Goal: Task Accomplishment & Management: Use online tool/utility

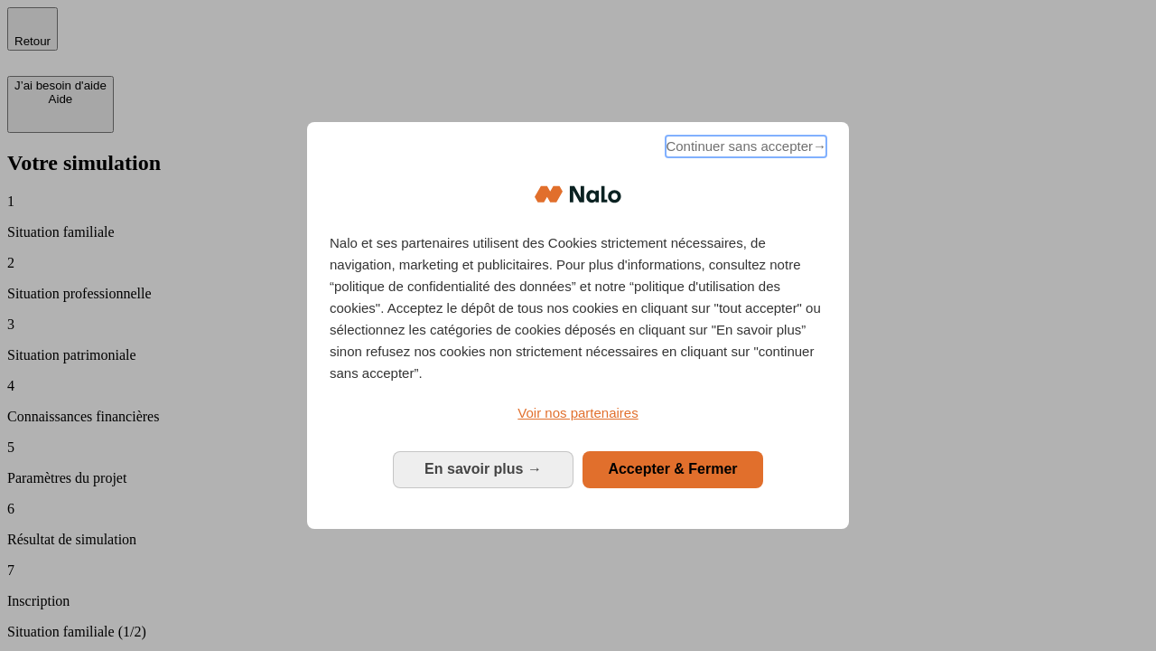
click at [744, 149] on span "Continuer sans accepter →" at bounding box center [746, 147] width 161 height 22
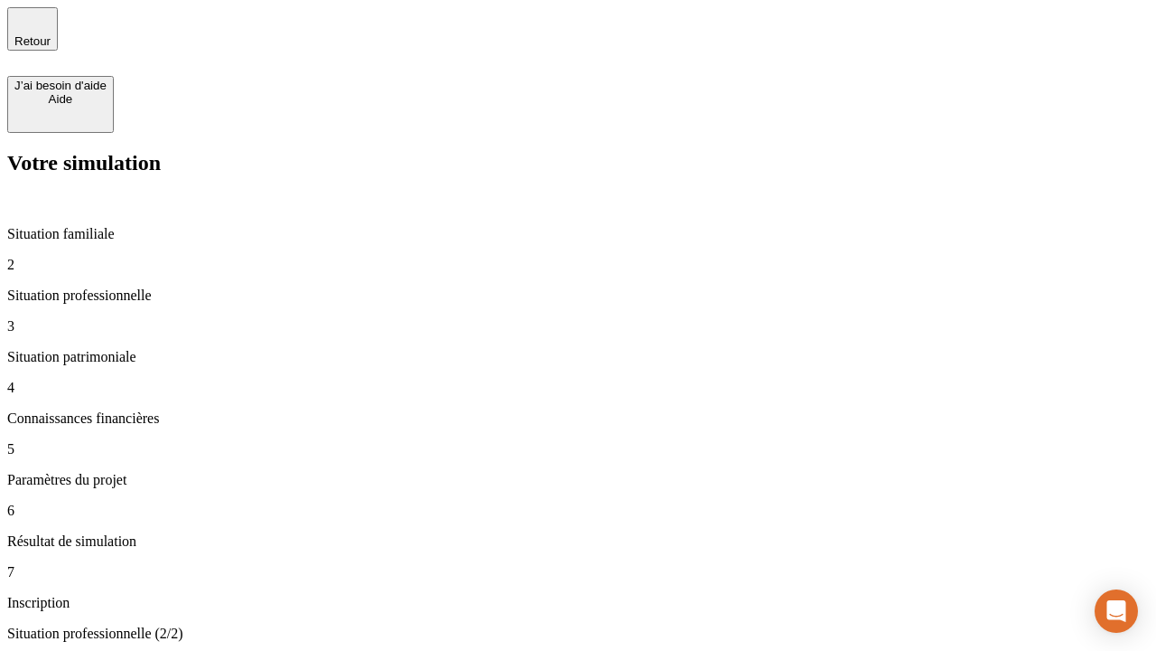
type input "30 000"
type input "40 000"
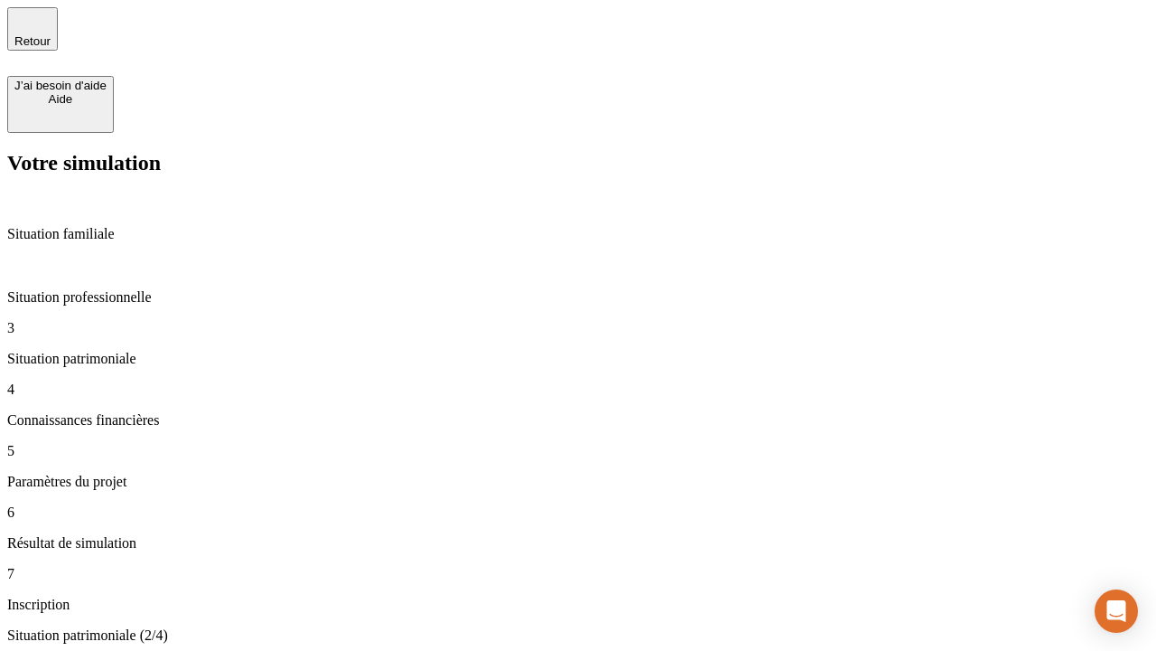
type input "1 100"
type input "20"
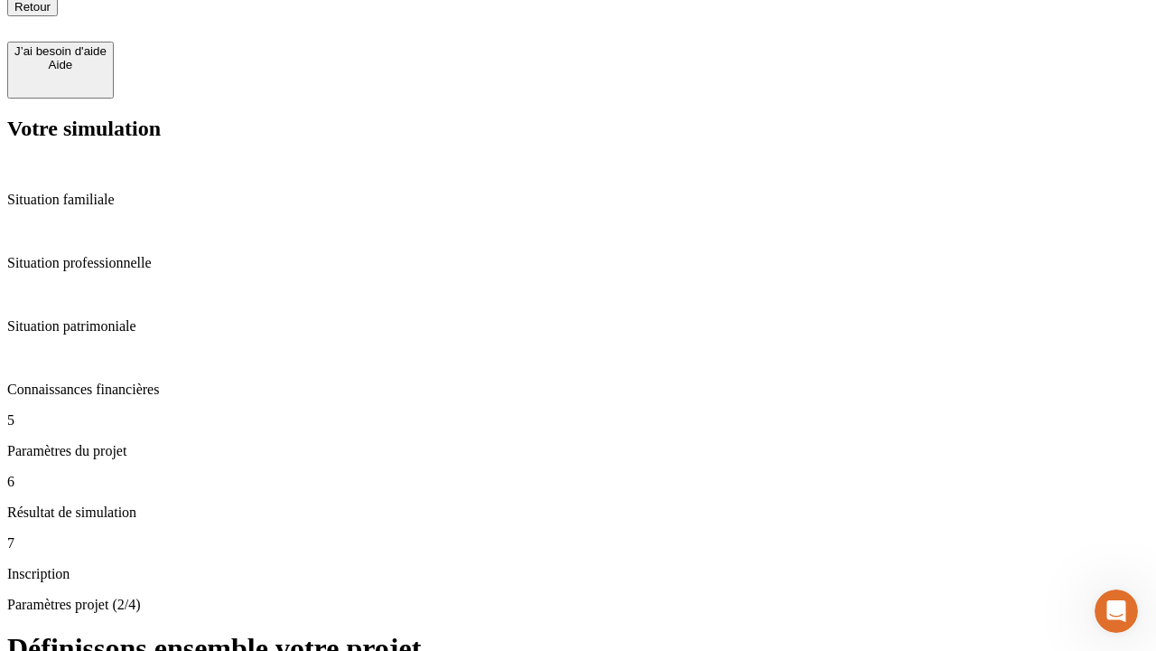
scroll to position [18, 0]
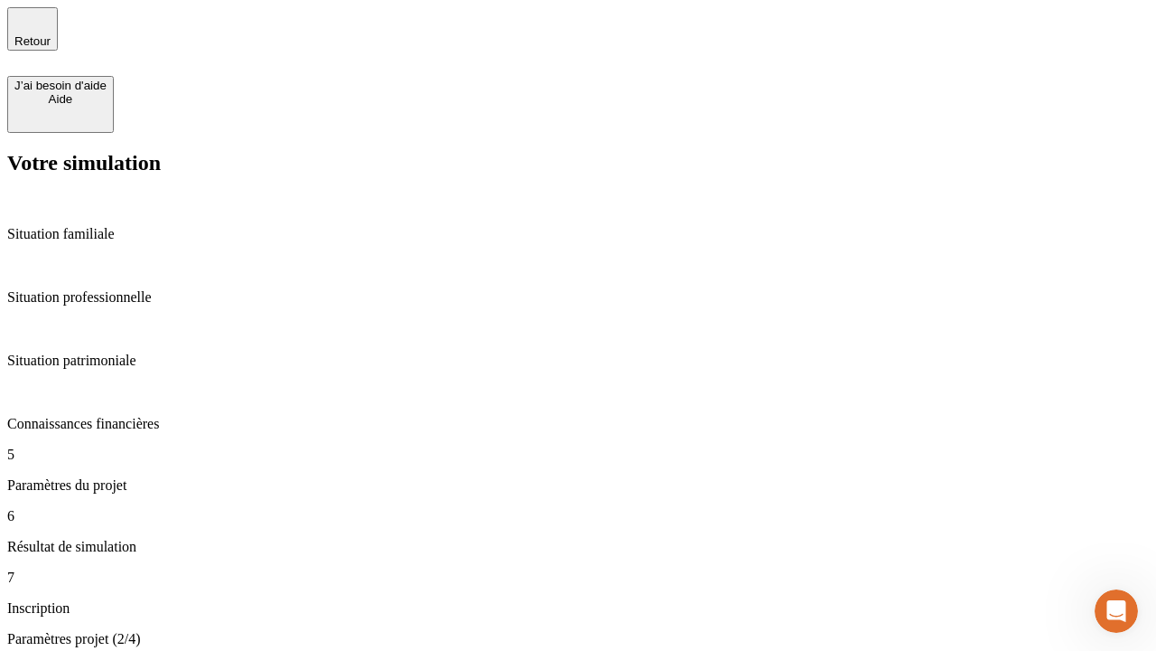
type input "40"
type input "62"
type input "50 000"
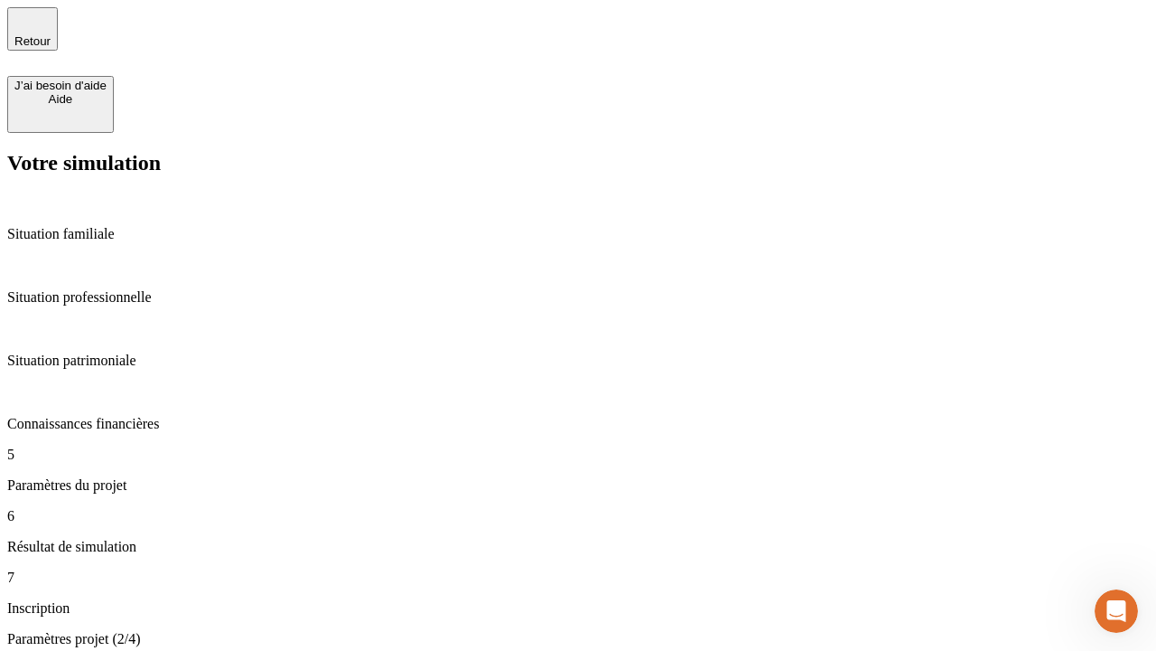
type input "640"
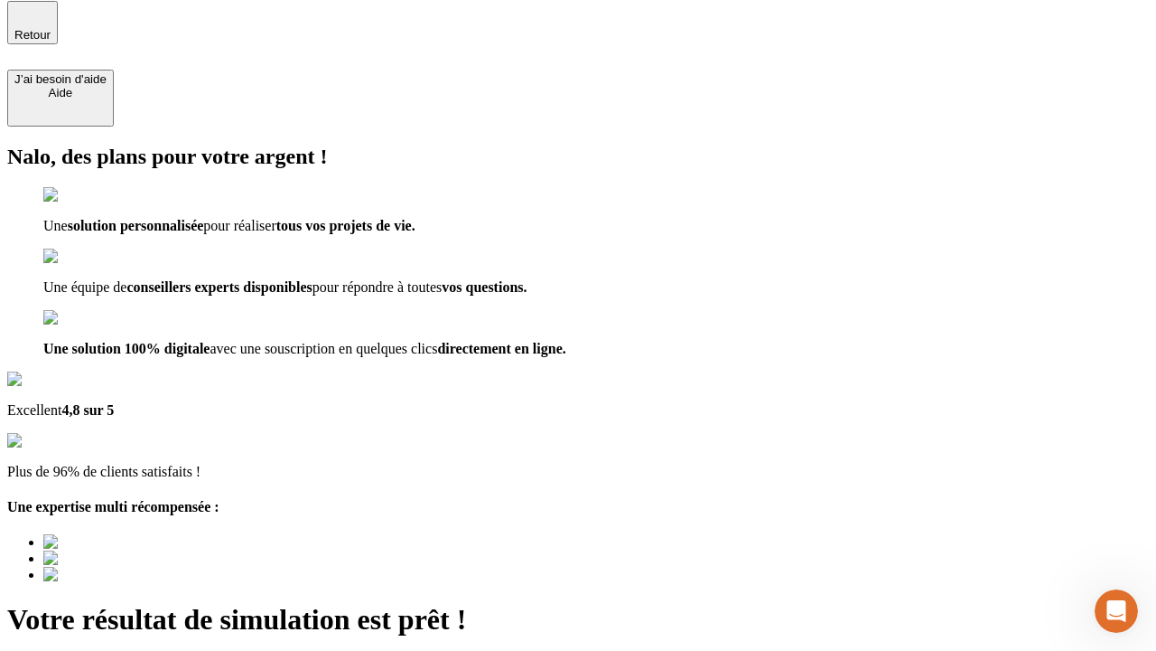
scroll to position [23, 0]
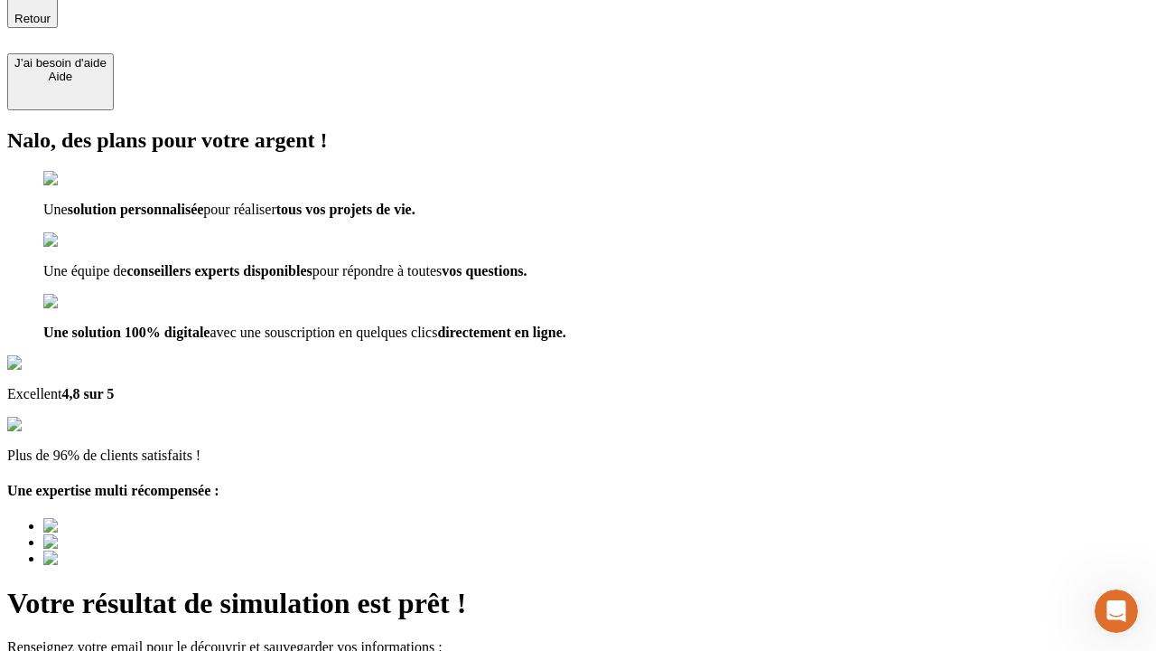
type input "[EMAIL_ADDRESS][DOMAIN_NAME]"
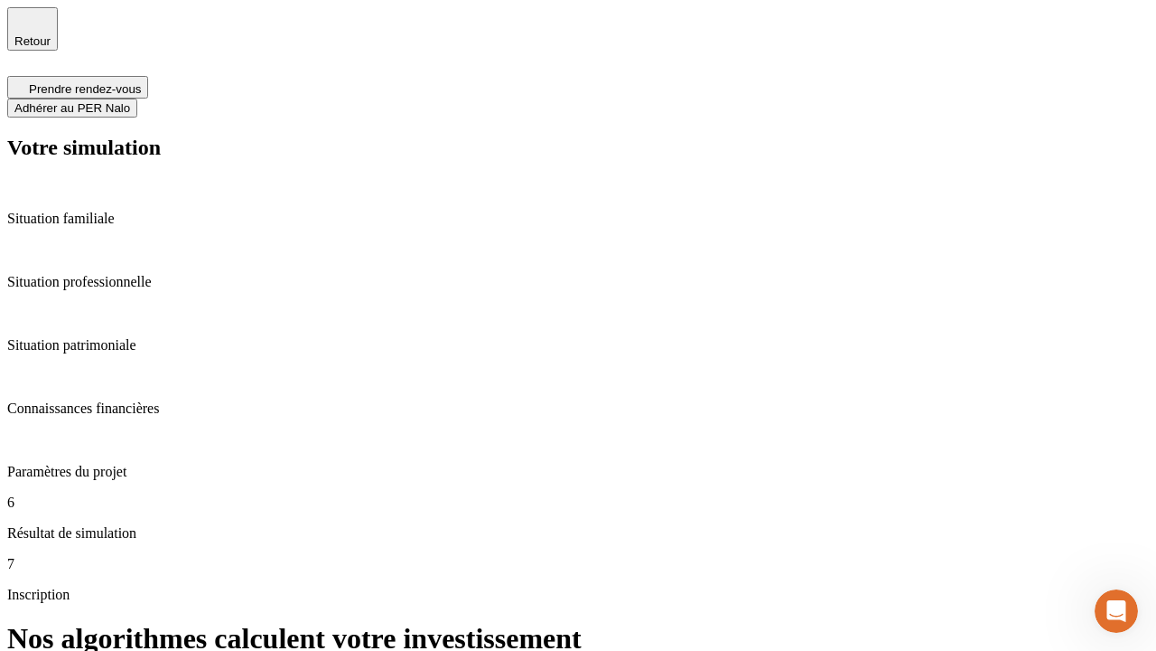
scroll to position [7, 0]
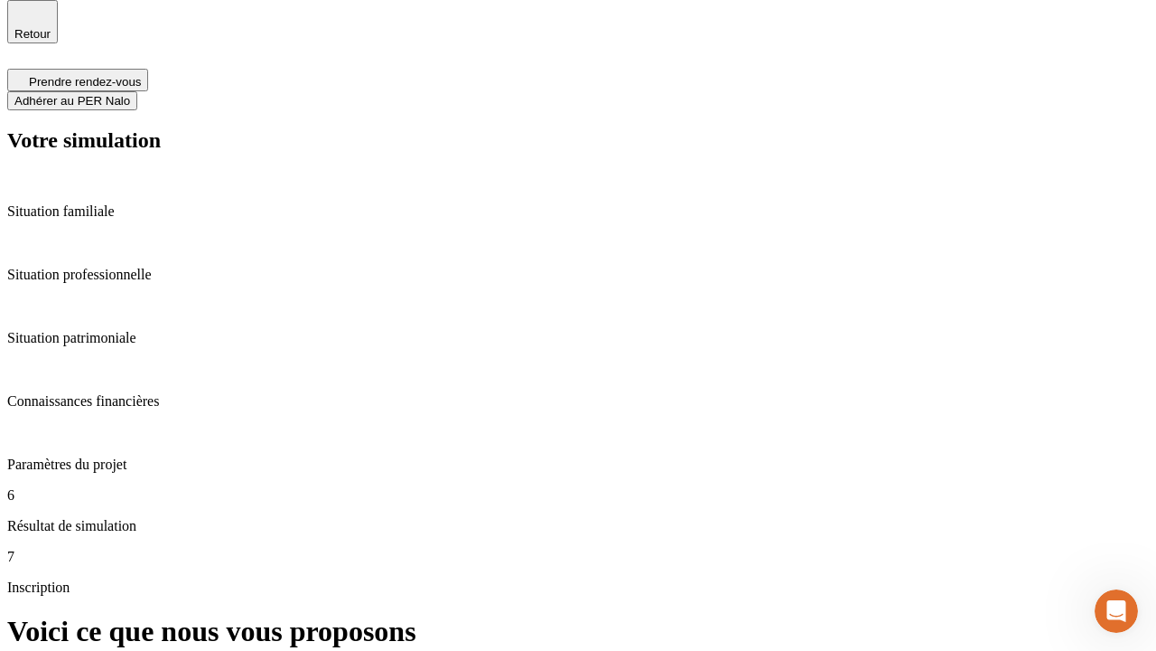
click at [130, 94] on span "Adhérer au PER Nalo" at bounding box center [72, 101] width 116 height 14
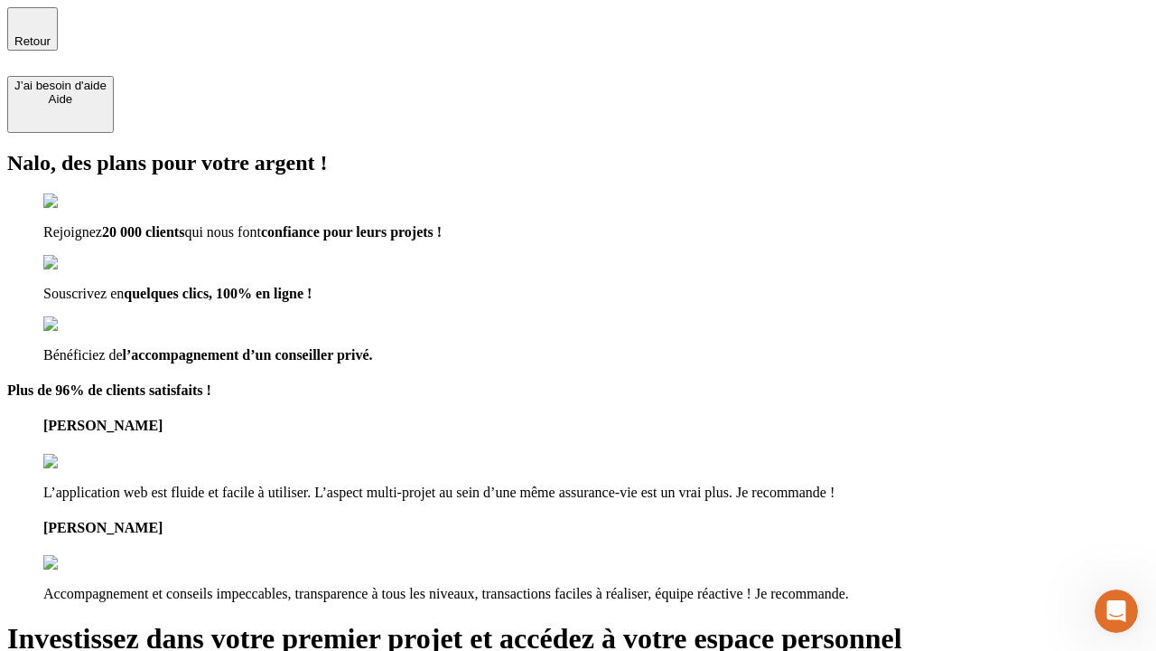
type input "[PERSON_NAME][EMAIL_ADDRESS][DOMAIN_NAME]"
